Goal: Find specific page/section

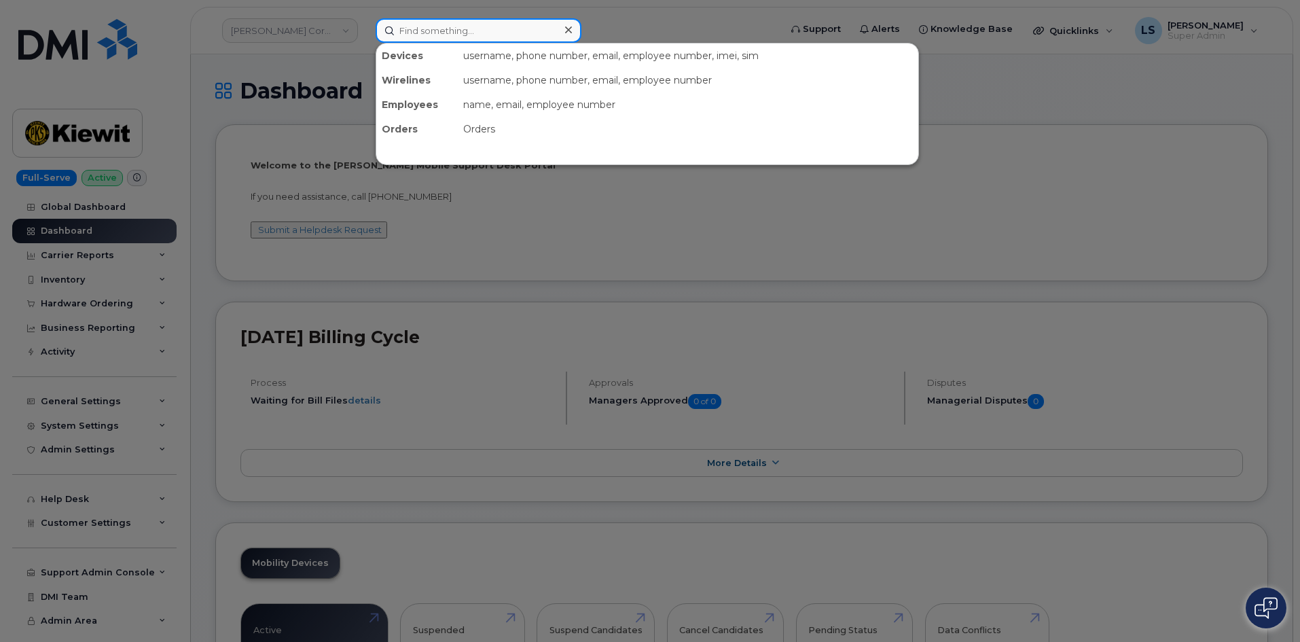
click at [420, 35] on input at bounding box center [479, 30] width 206 height 24
paste input "5878362333"
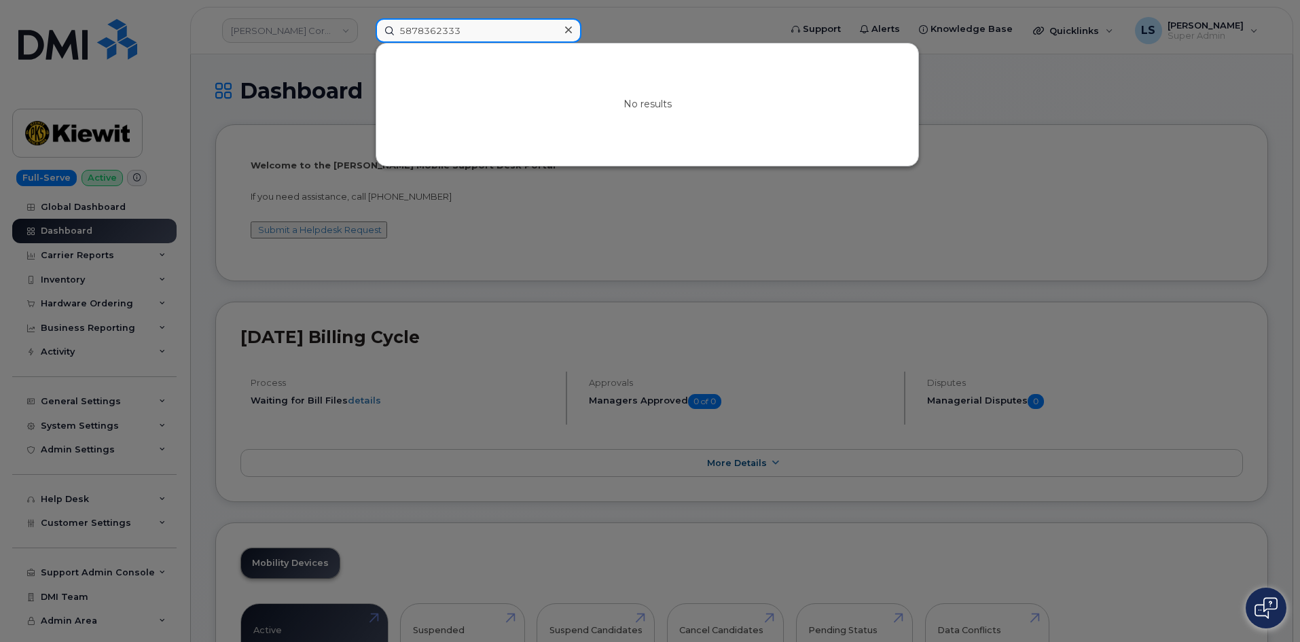
click at [465, 35] on input "5878362333" at bounding box center [479, 30] width 206 height 24
click at [553, 35] on input "5878362333" at bounding box center [479, 30] width 206 height 24
type input "5878362333"
click at [651, 16] on div at bounding box center [650, 321] width 1300 height 642
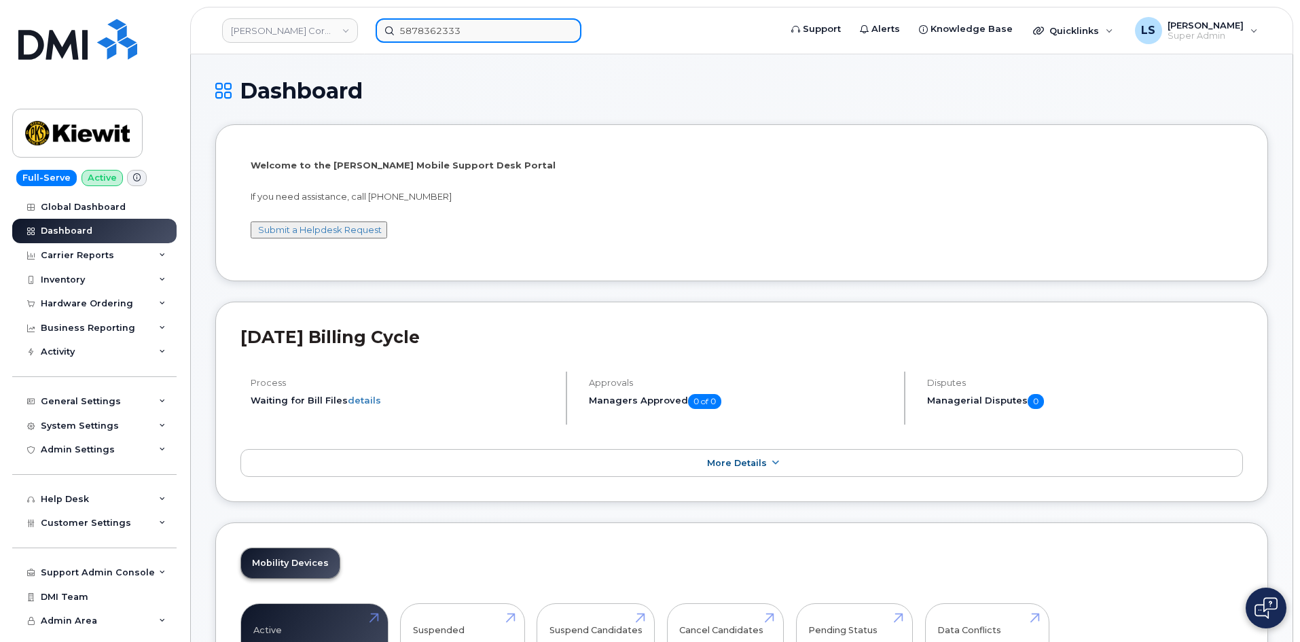
click at [468, 21] on input "5878362333" at bounding box center [479, 30] width 206 height 24
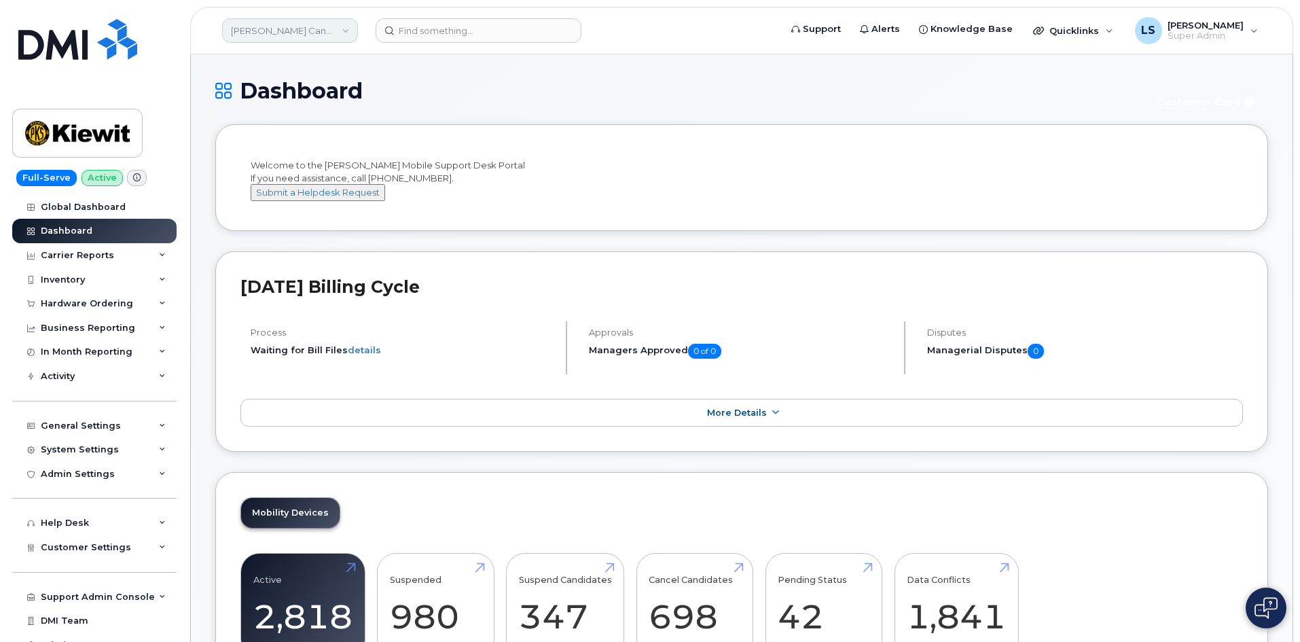
click at [297, 21] on link "Kiewit Canada Inc" at bounding box center [290, 30] width 136 height 24
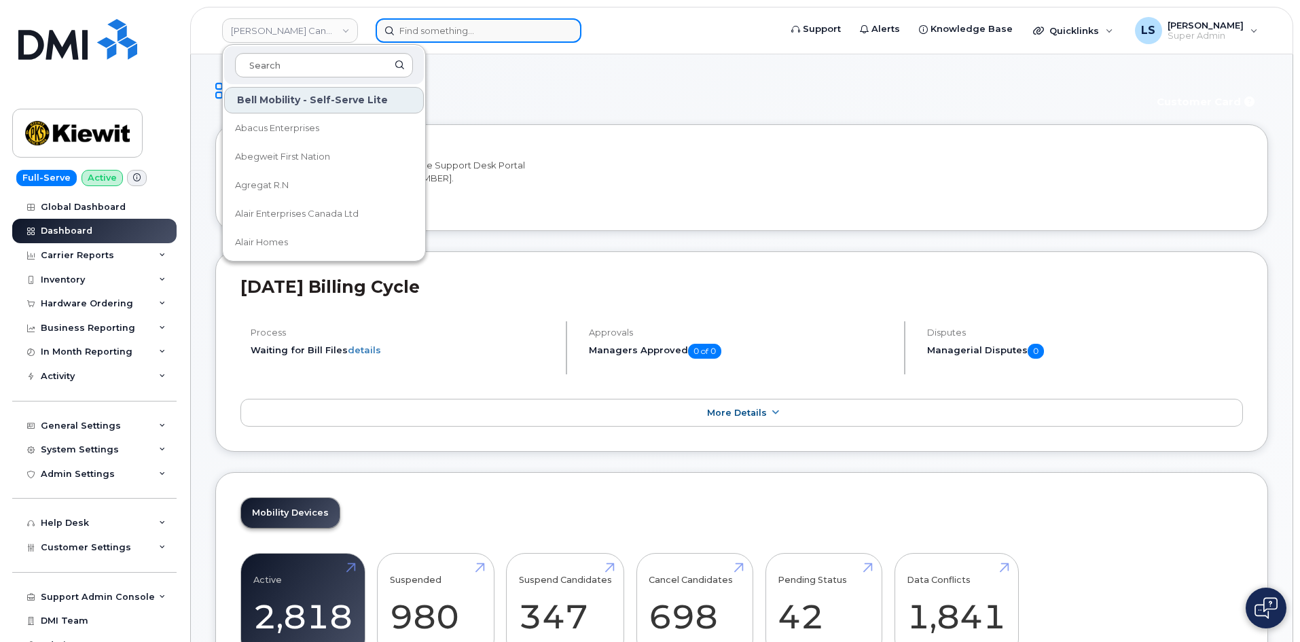
click at [443, 26] on input at bounding box center [479, 30] width 206 height 24
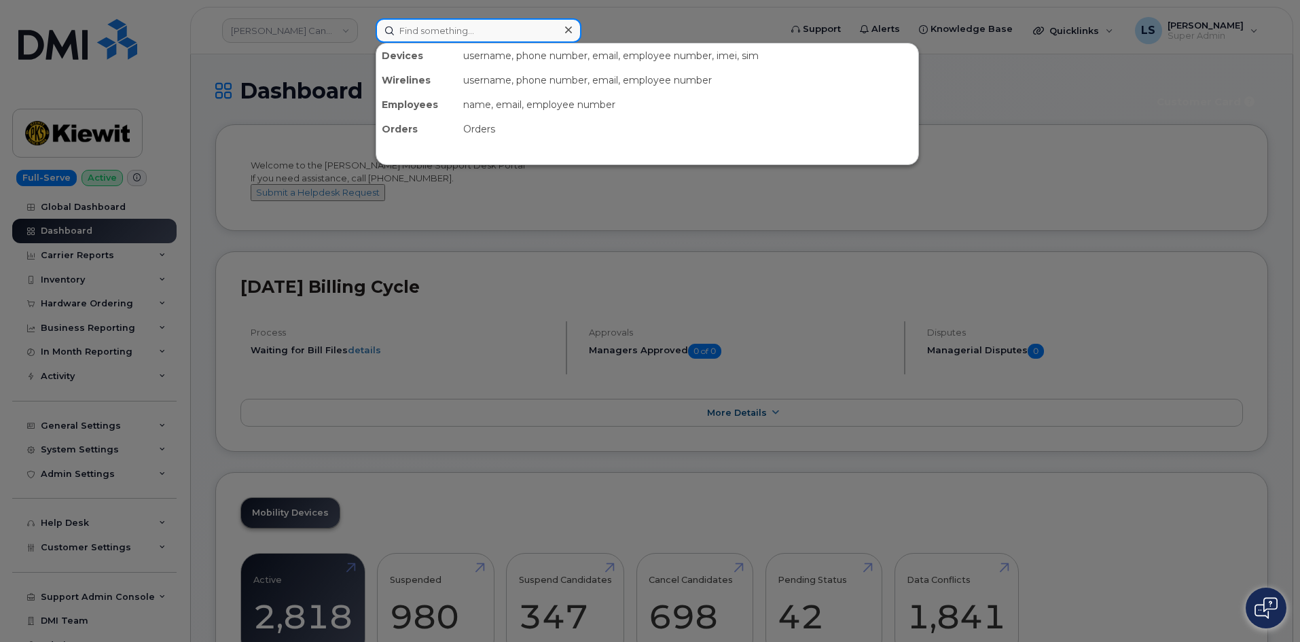
paste input "5878362333"
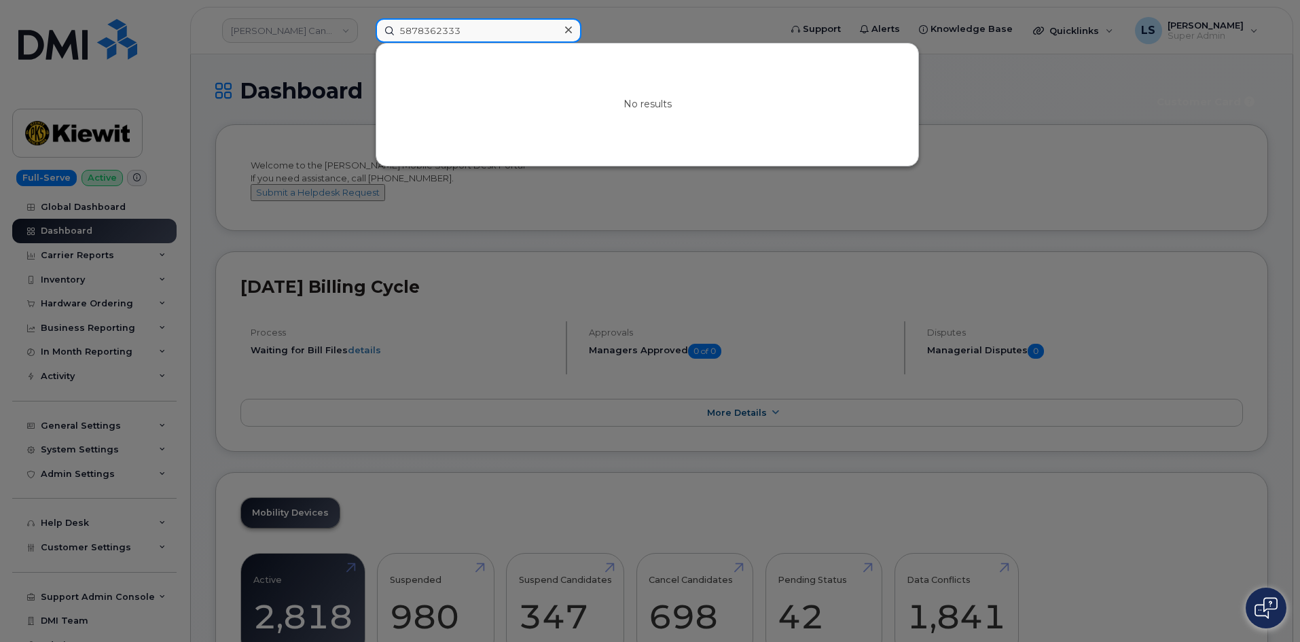
type input "5878362333"
click at [650, 13] on div at bounding box center [650, 321] width 1300 height 642
